Goal: Task Accomplishment & Management: Use online tool/utility

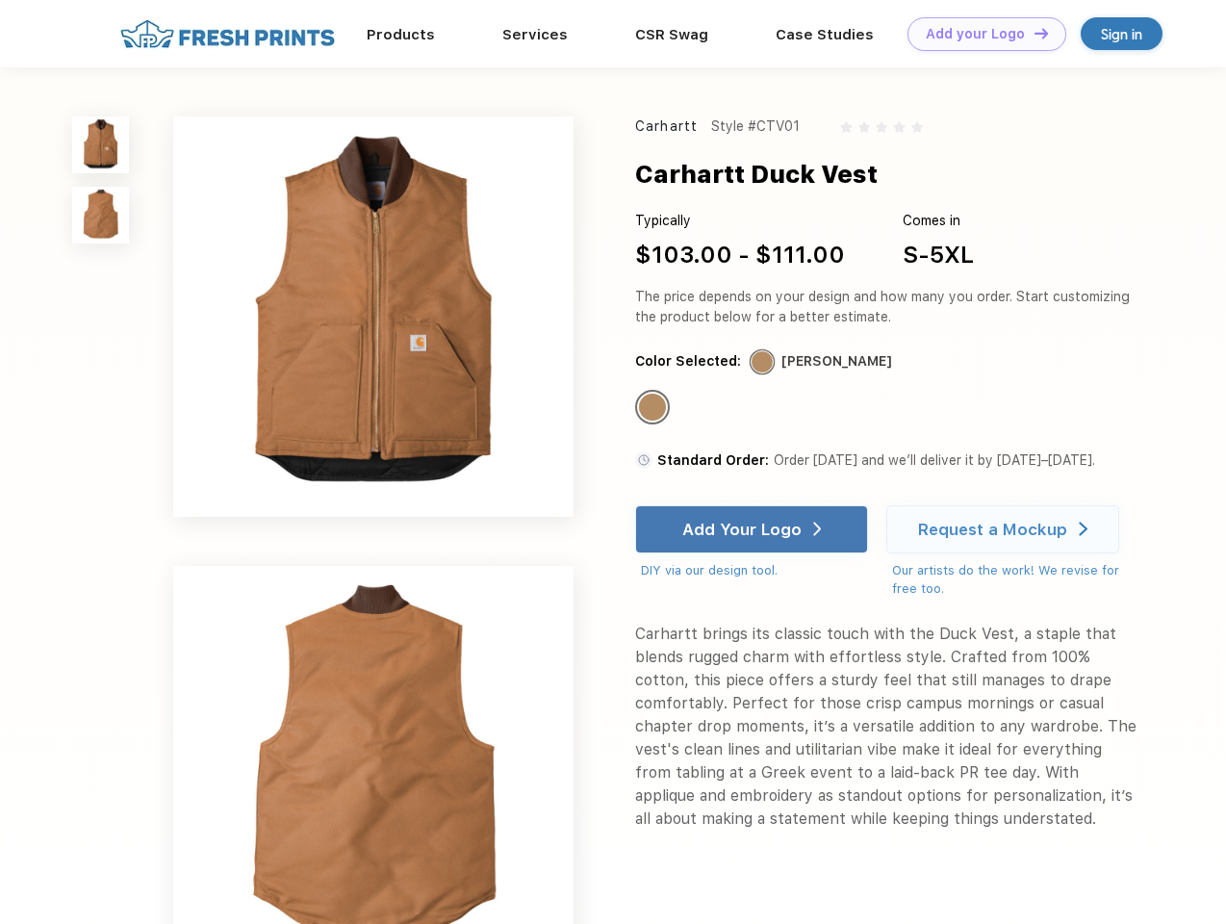
click at [979, 34] on link "Add your Logo Design Tool" at bounding box center [986, 34] width 159 height 34
click at [0, 0] on div "Design Tool" at bounding box center [0, 0] width 0 height 0
click at [1032, 33] on link "Add your Logo Design Tool" at bounding box center [986, 34] width 159 height 34
click at [101, 144] on img at bounding box center [100, 144] width 57 height 57
click at [101, 216] on img at bounding box center [100, 215] width 57 height 57
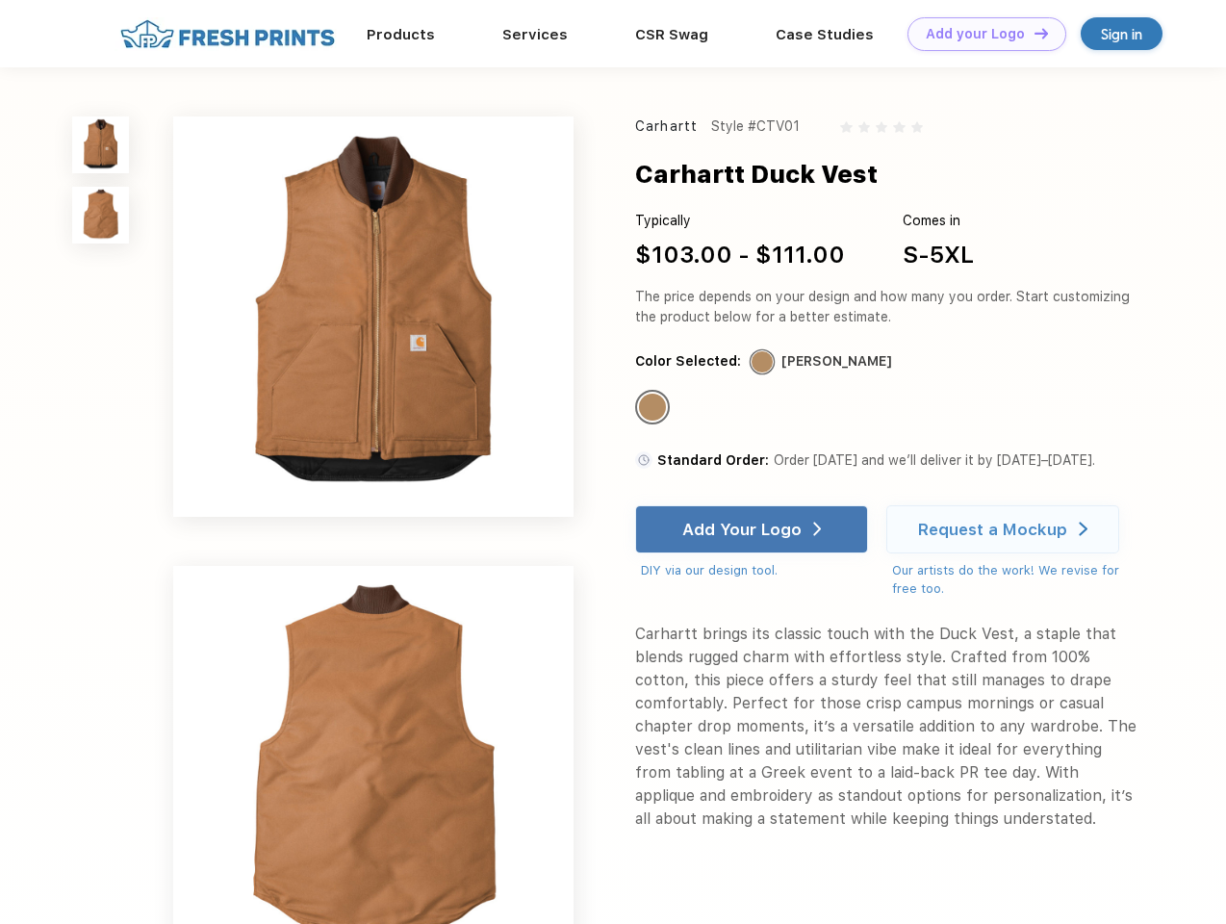
click at [654, 408] on div "Standard Color" at bounding box center [652, 407] width 27 height 27
click at [753, 529] on div "Add Your Logo" at bounding box center [741, 529] width 119 height 19
click at [1005, 529] on div "Request a Mockup" at bounding box center [992, 529] width 149 height 19
